Goal: Information Seeking & Learning: Learn about a topic

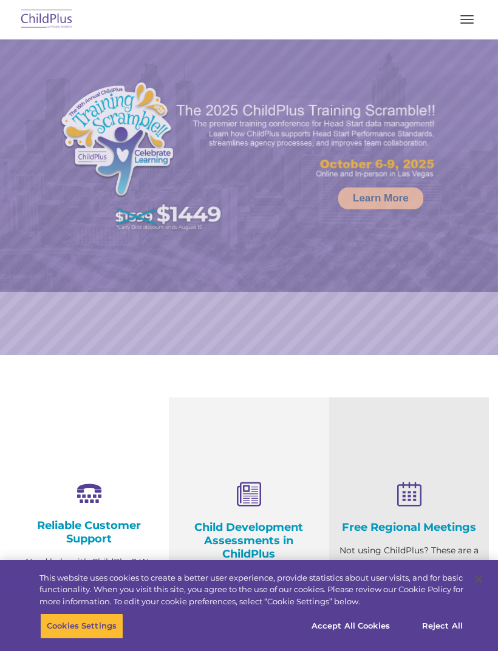
select select "MEDIUM"
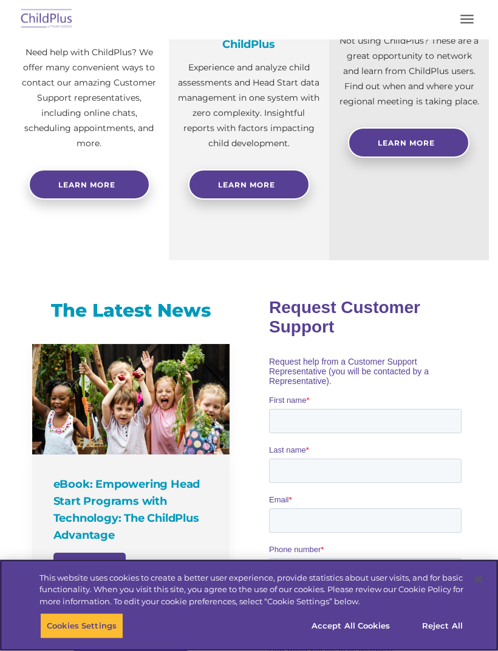
scroll to position [510, 0]
click at [369, 639] on button "Accept All Cookies" at bounding box center [351, 626] width 92 height 25
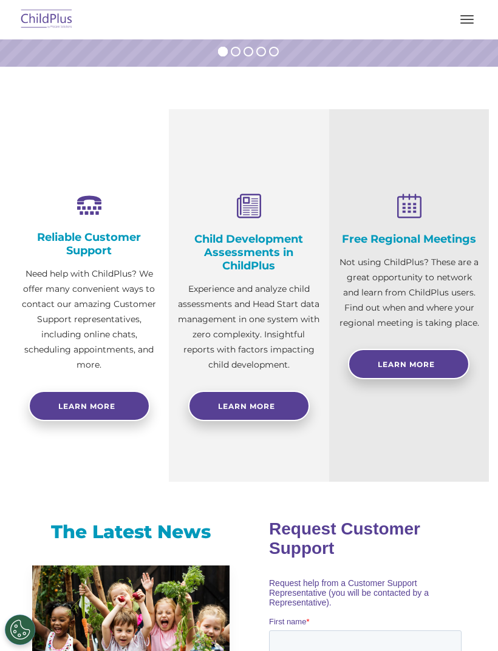
scroll to position [0, 0]
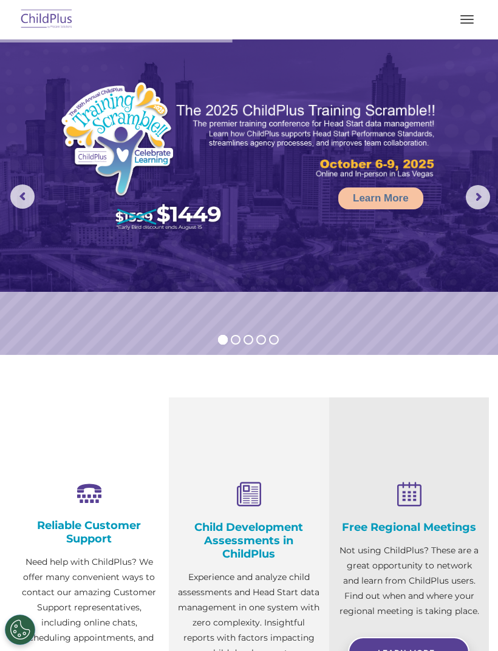
click at [463, 22] on span "button" at bounding box center [466, 22] width 13 height 1
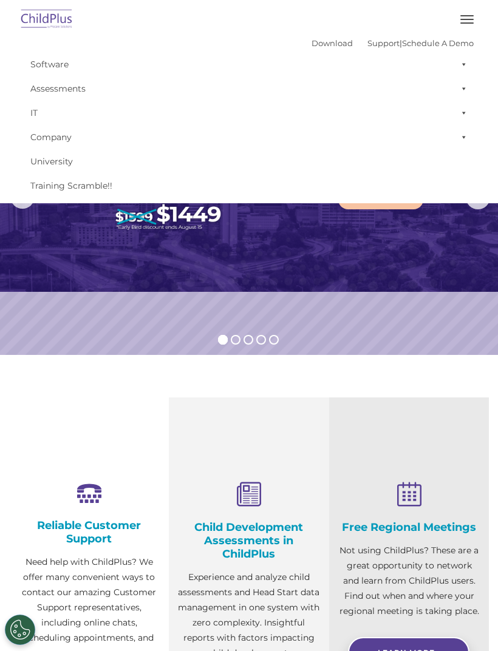
click at [333, 44] on link "Download" at bounding box center [331, 43] width 41 height 10
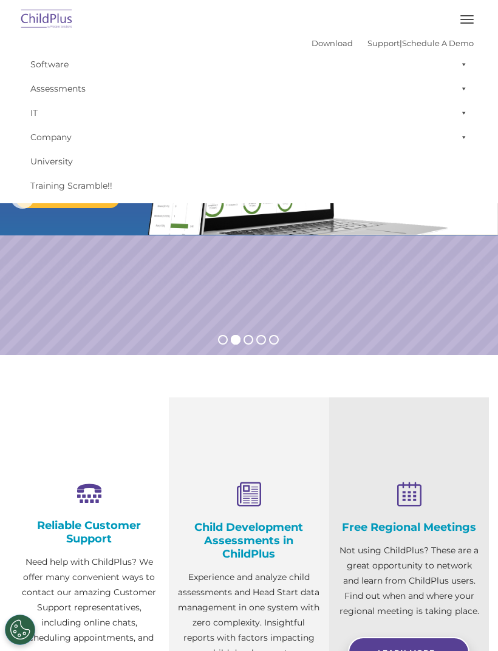
click at [464, 25] on button "button" at bounding box center [466, 19] width 25 height 19
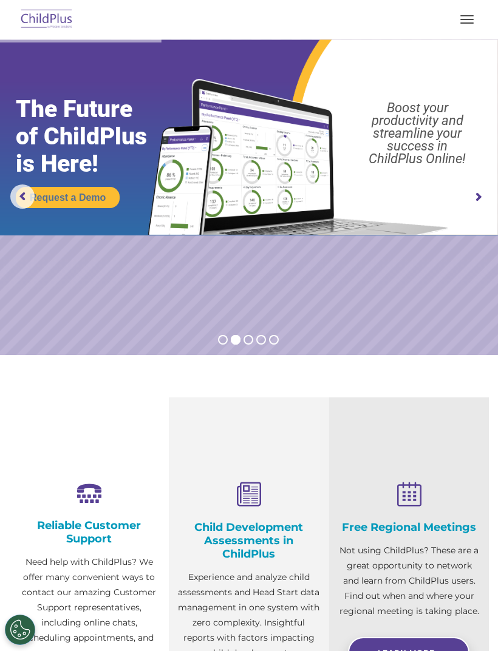
click at [477, 16] on button "button" at bounding box center [466, 19] width 25 height 19
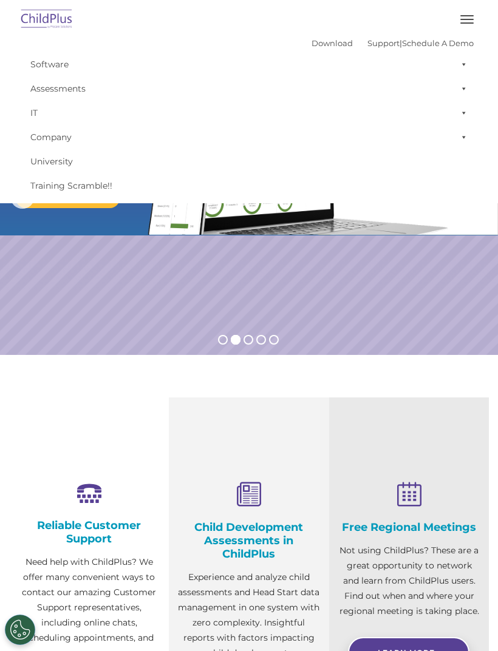
click at [321, 32] on div at bounding box center [248, 19] width 449 height 29
click at [311, 39] on link "Download" at bounding box center [331, 43] width 41 height 10
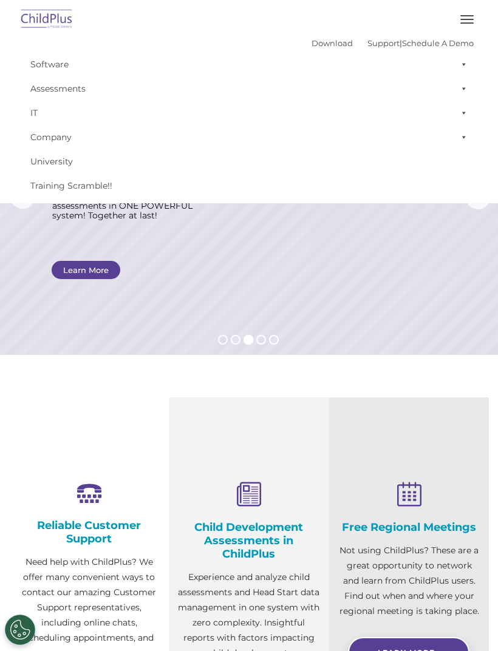
click at [33, 64] on link "Software" at bounding box center [248, 64] width 449 height 24
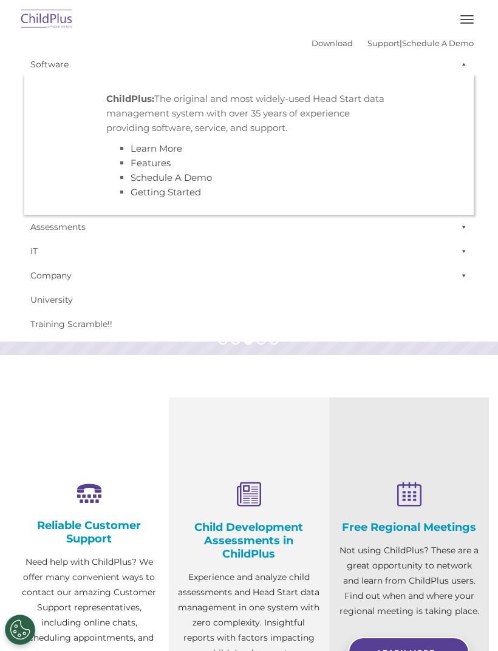
click at [145, 195] on link "Getting Started" at bounding box center [166, 192] width 70 height 12
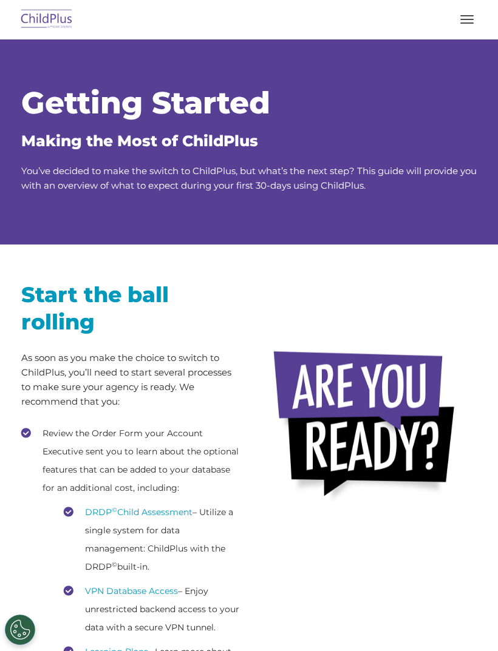
click at [461, 18] on button "button" at bounding box center [466, 19] width 25 height 19
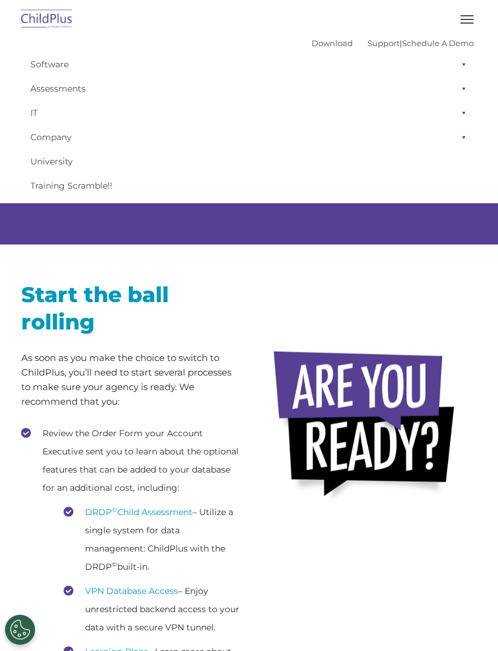
click at [463, 59] on span at bounding box center [461, 64] width 12 height 24
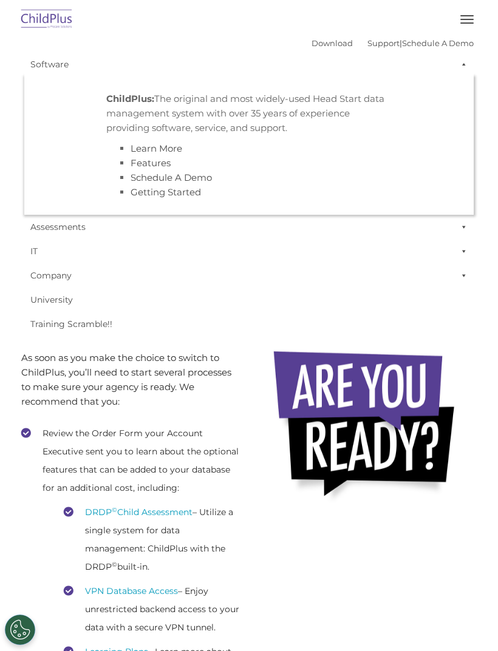
click at [170, 144] on link "Learn More" at bounding box center [157, 149] width 52 height 12
